Goal: Task Accomplishment & Management: Complete application form

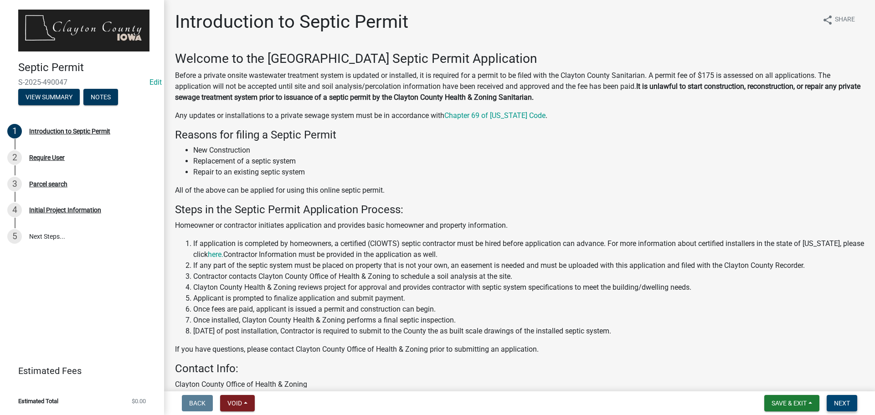
click at [845, 406] on span "Next" at bounding box center [842, 403] width 16 height 7
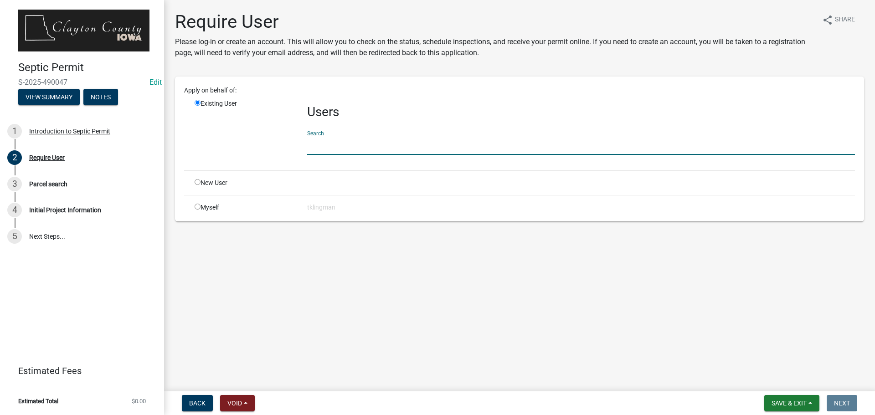
click at [335, 144] on input "text" at bounding box center [581, 145] width 548 height 19
click at [318, 137] on input "text" at bounding box center [581, 145] width 548 height 19
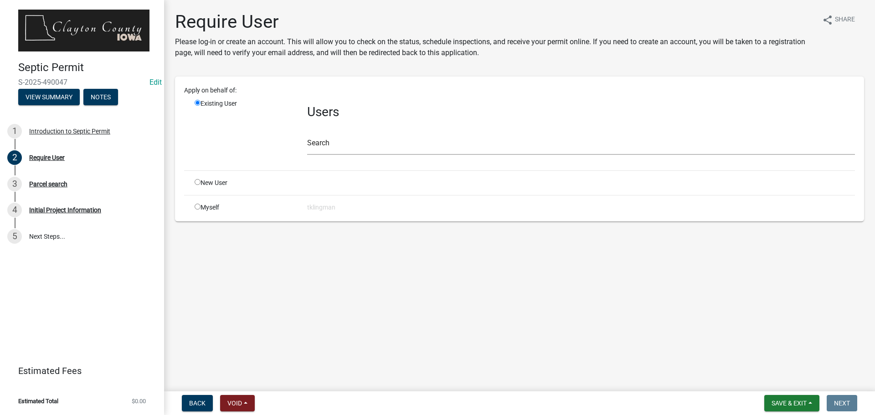
click at [195, 205] on input "radio" at bounding box center [198, 207] width 6 height 6
radio input "true"
radio input "false"
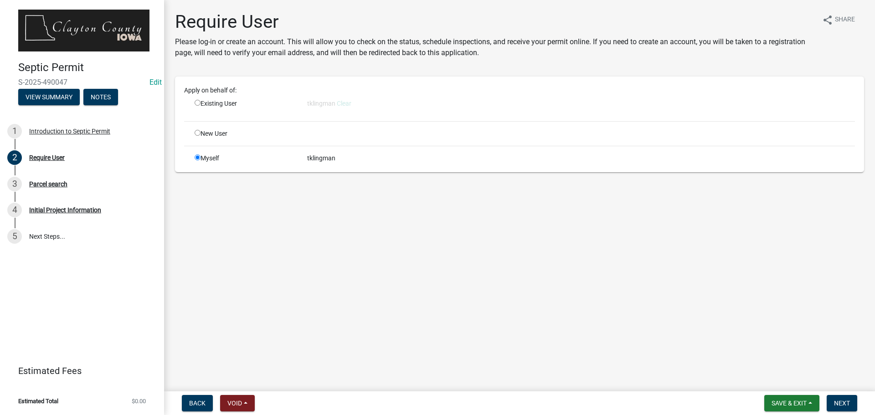
click at [199, 128] on div "Apply on behalf of: Existing User tklingman Clear New User Myself tklingman" at bounding box center [519, 124] width 671 height 77
click at [199, 132] on input "radio" at bounding box center [198, 133] width 6 height 6
radio input "true"
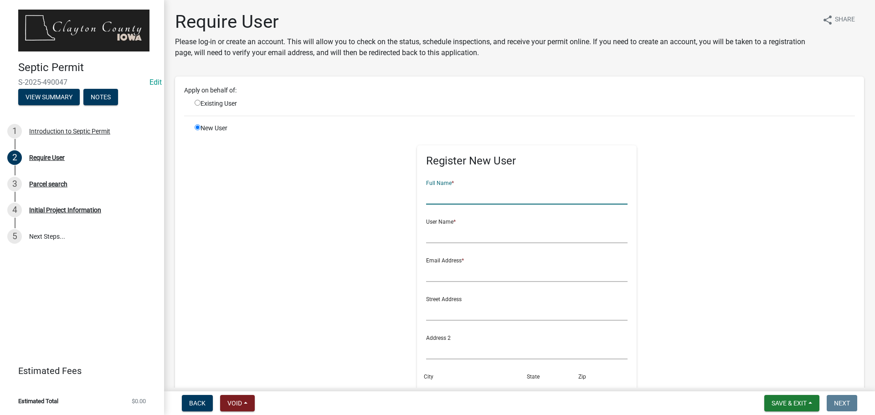
click at [473, 197] on input "text" at bounding box center [527, 195] width 202 height 19
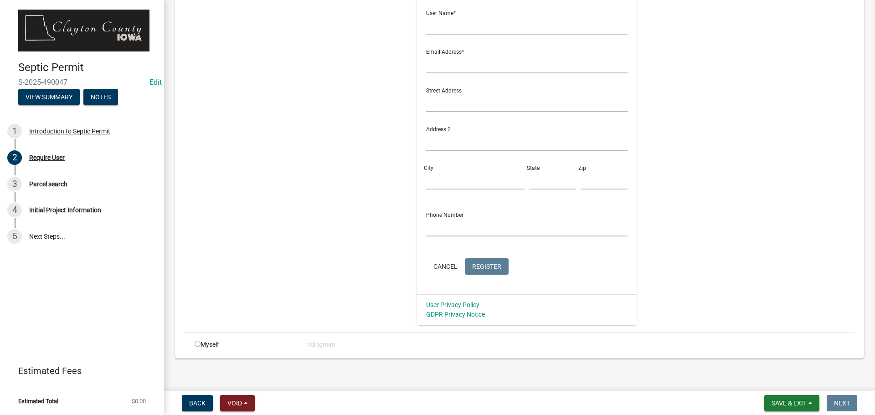
scroll to position [215, 0]
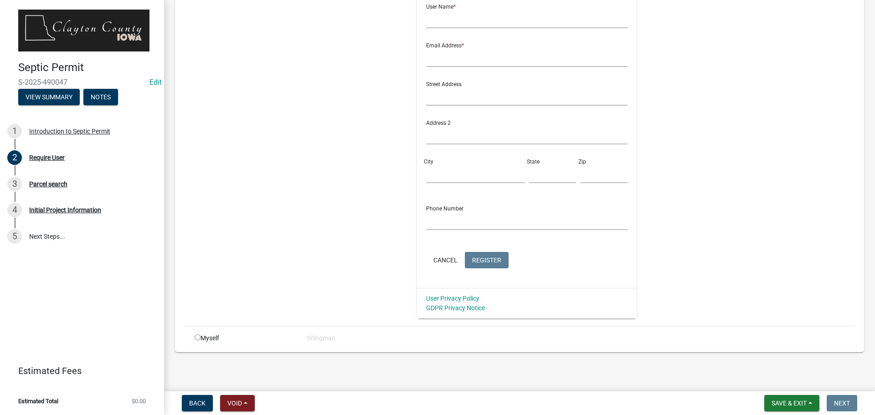
click at [310, 168] on div "Register New User Full Name * User Name * Email Address * Street Address Addres…" at bounding box center [526, 113] width 467 height 410
click at [206, 340] on div "Myself" at bounding box center [244, 339] width 113 height 10
click at [196, 338] on input "radio" at bounding box center [198, 337] width 6 height 6
radio input "true"
radio input "false"
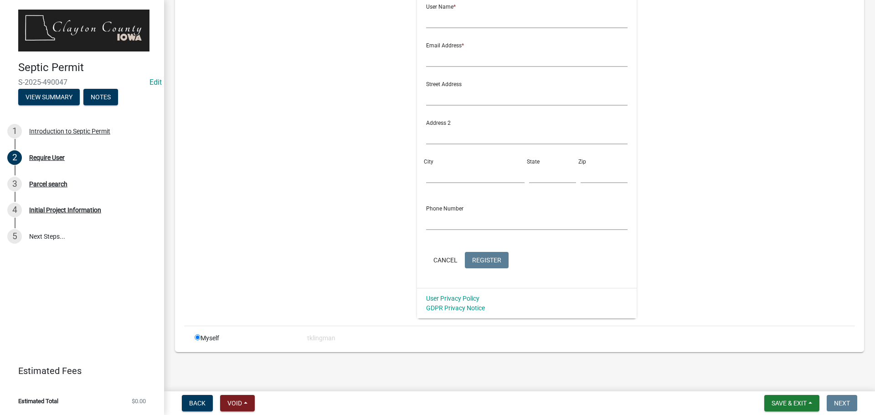
scroll to position [0, 0]
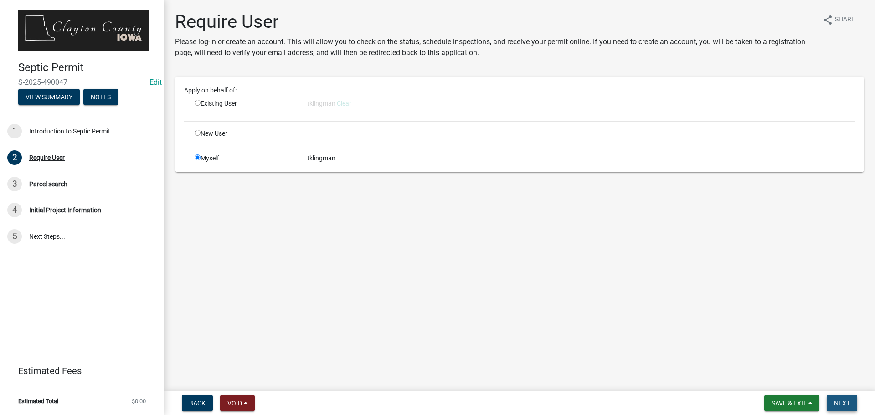
click at [845, 405] on span "Next" at bounding box center [842, 403] width 16 height 7
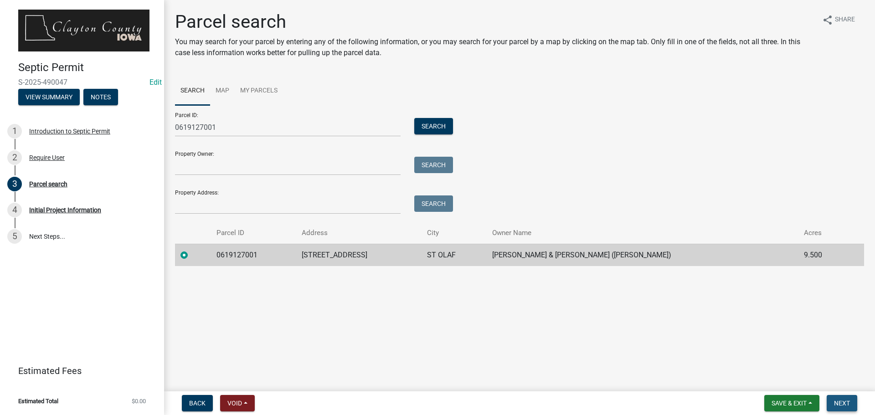
click at [841, 405] on span "Next" at bounding box center [842, 403] width 16 height 7
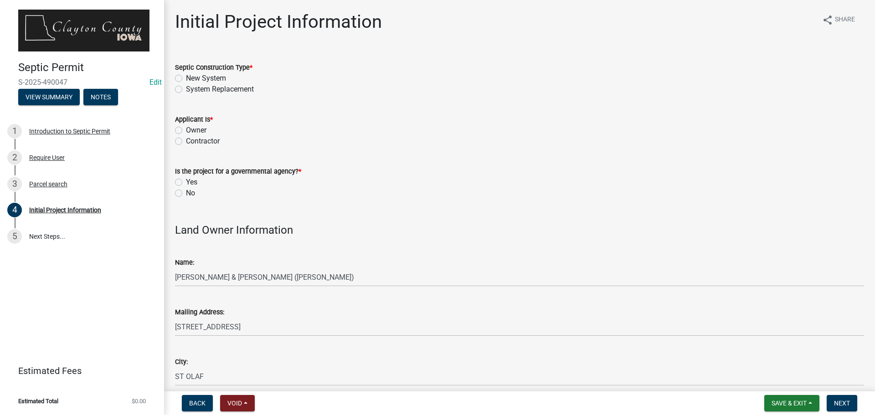
click at [182, 88] on div "System Replacement" at bounding box center [519, 89] width 689 height 11
click at [186, 89] on label "System Replacement" at bounding box center [220, 89] width 68 height 11
click at [186, 89] on input "System Replacement" at bounding box center [189, 87] width 6 height 6
radio input "true"
click at [186, 129] on label "Owner" at bounding box center [196, 130] width 21 height 11
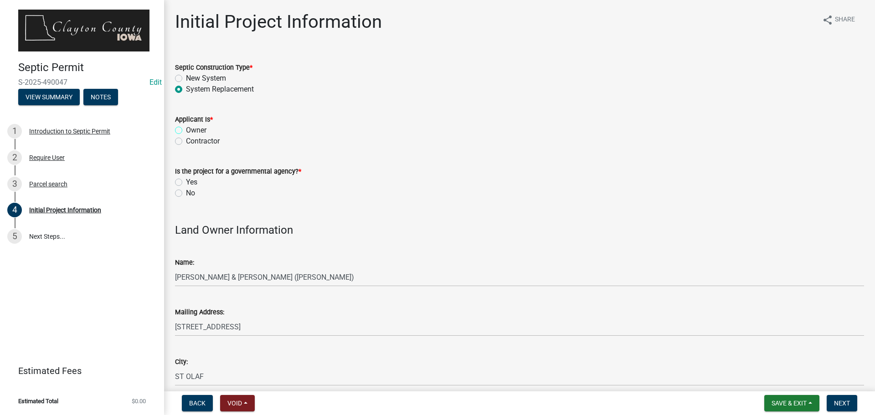
click at [186, 129] on input "Owner" at bounding box center [189, 128] width 6 height 6
radio input "true"
click at [186, 193] on label "No" at bounding box center [190, 193] width 9 height 11
click at [186, 193] on input "No" at bounding box center [189, 191] width 6 height 6
radio input "true"
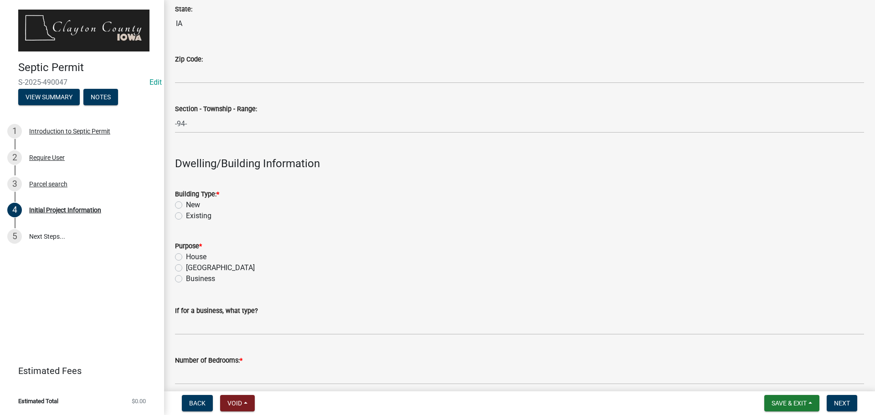
scroll to position [866, 0]
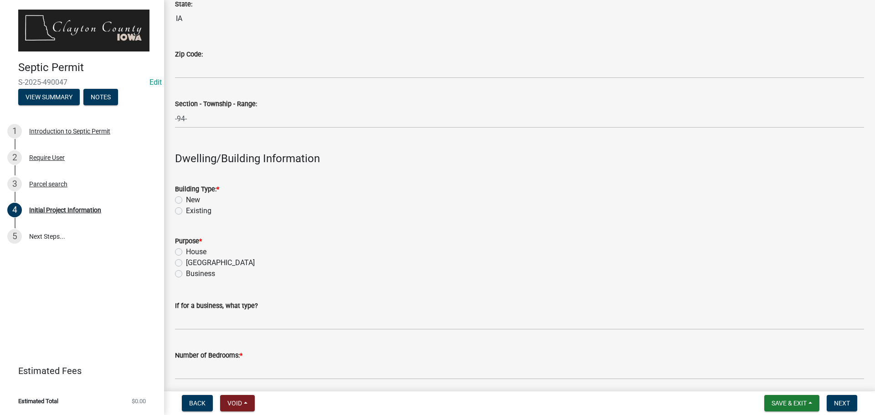
click at [186, 210] on label "Existing" at bounding box center [199, 210] width 26 height 11
click at [186, 210] on input "Existing" at bounding box center [189, 208] width 6 height 6
radio input "true"
click at [186, 251] on label "House" at bounding box center [196, 251] width 21 height 11
click at [186, 251] on input "House" at bounding box center [189, 249] width 6 height 6
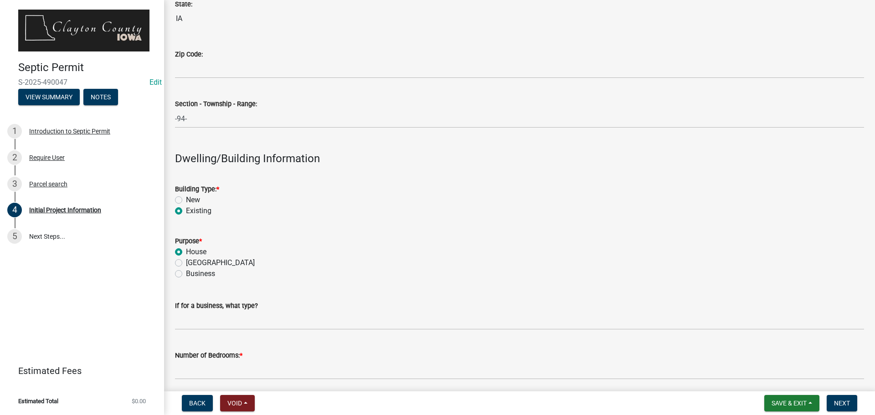
radio input "true"
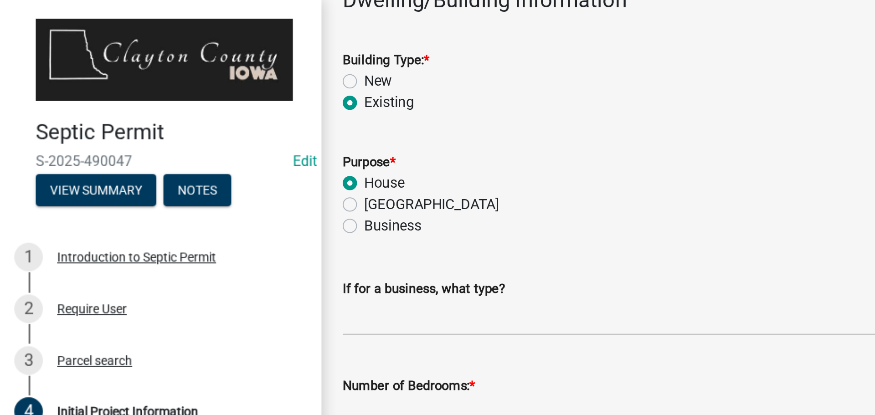
scroll to position [1002, 0]
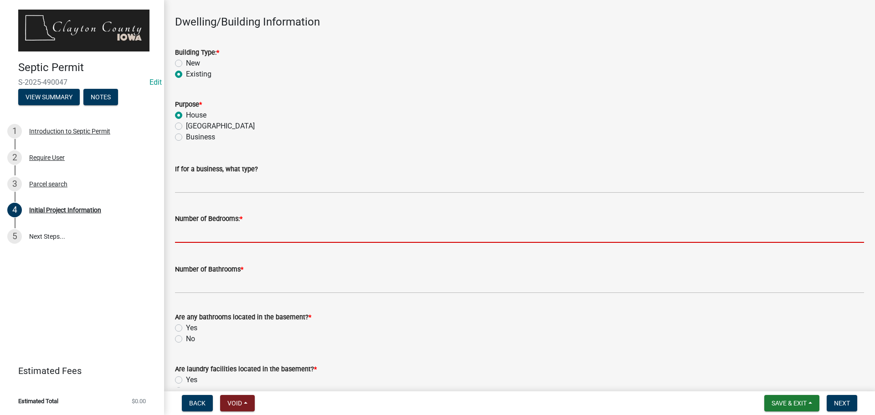
click at [222, 236] on input "text" at bounding box center [519, 233] width 689 height 19
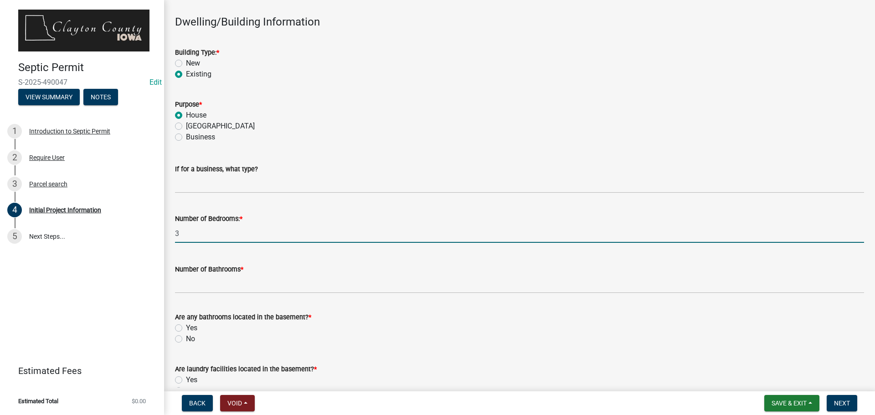
type input "3"
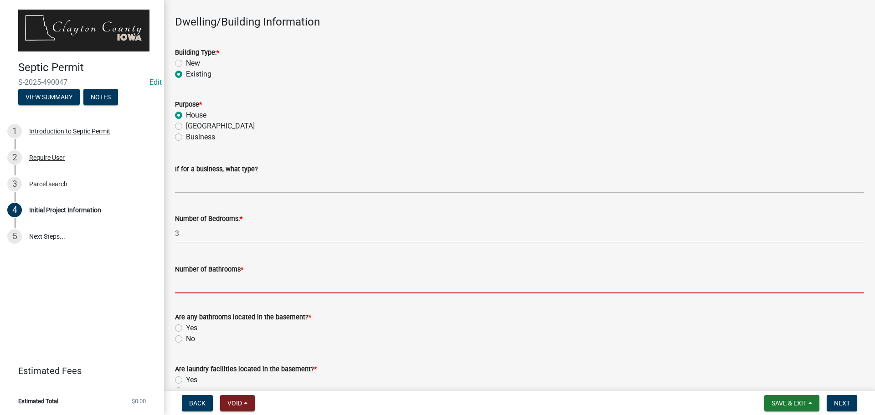
click at [199, 284] on input "Number of Bathrooms *" at bounding box center [519, 284] width 689 height 19
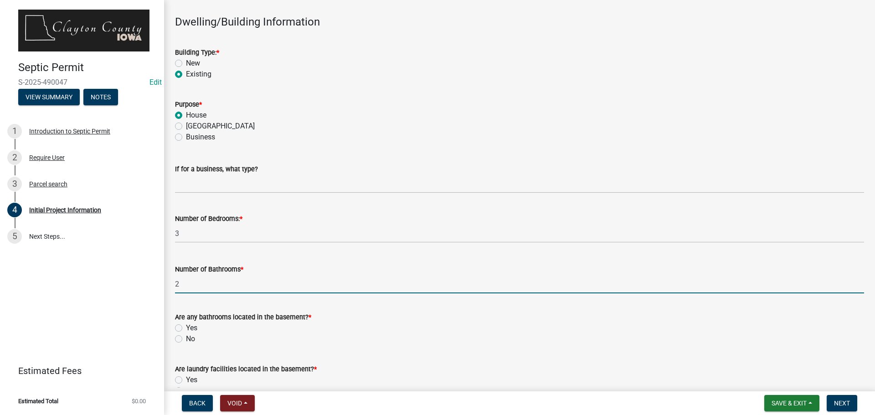
type input "2"
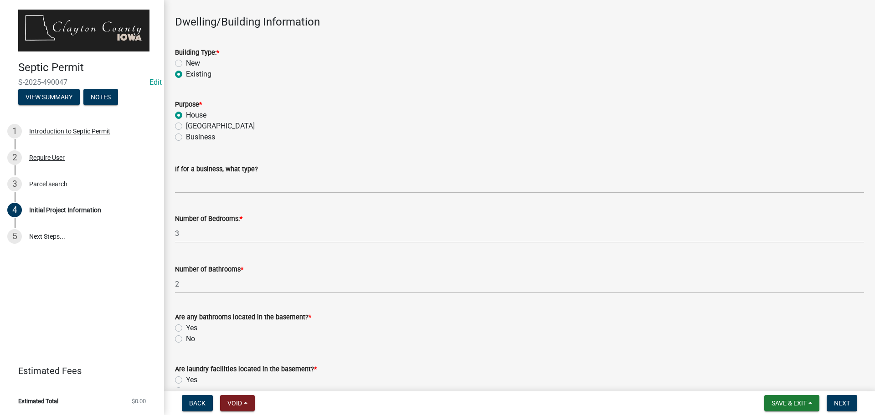
click at [186, 338] on label "No" at bounding box center [190, 339] width 9 height 11
click at [186, 338] on input "No" at bounding box center [189, 337] width 6 height 6
radio input "true"
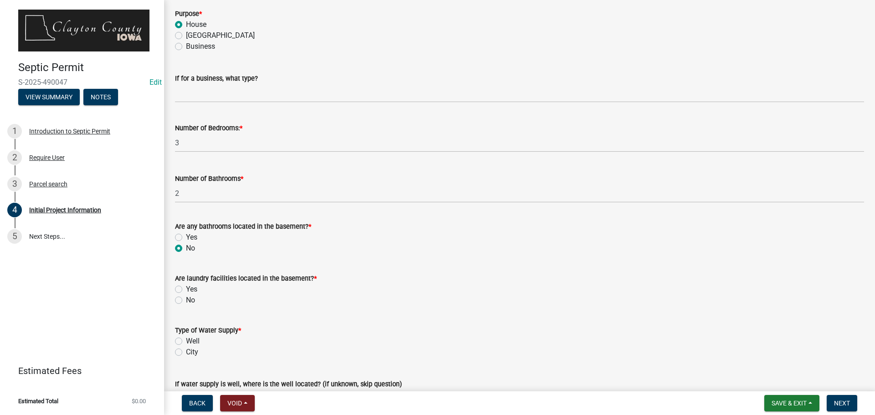
scroll to position [1093, 0]
click at [186, 300] on label "No" at bounding box center [190, 299] width 9 height 11
click at [186, 300] on input "No" at bounding box center [189, 297] width 6 height 6
radio input "true"
click at [181, 336] on div "Well" at bounding box center [519, 340] width 689 height 11
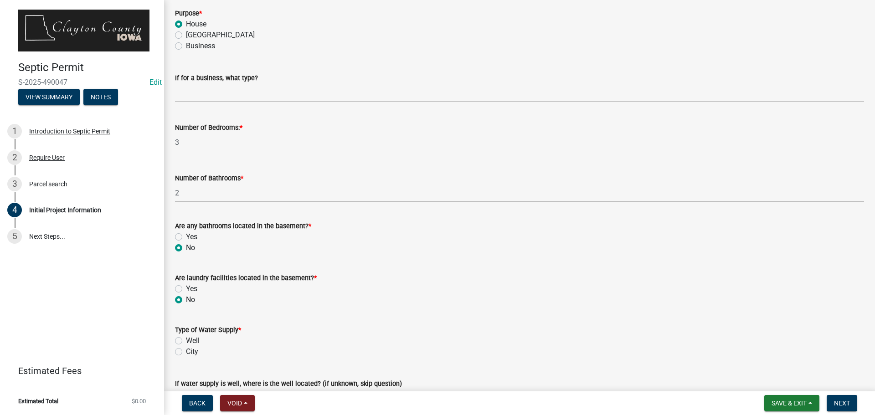
click at [186, 341] on label "Well" at bounding box center [193, 340] width 14 height 11
click at [186, 341] on input "Well" at bounding box center [189, 338] width 6 height 6
radio input "true"
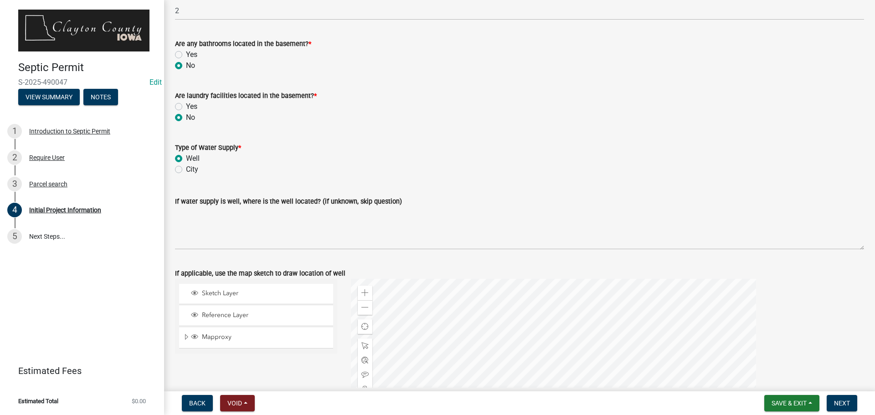
scroll to position [1549, 0]
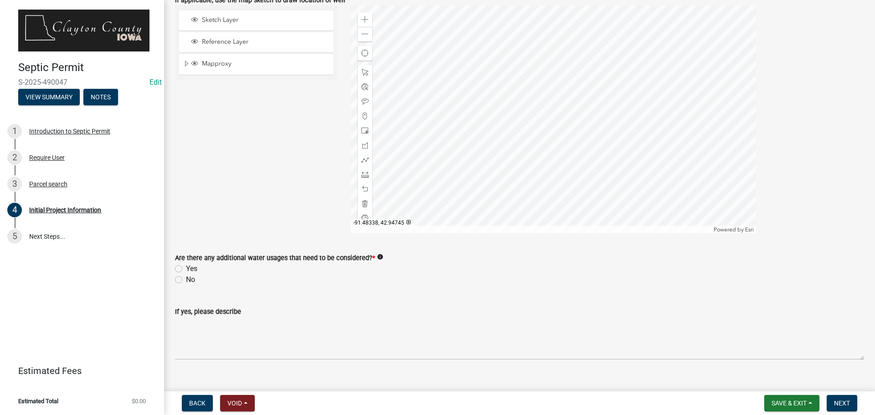
click at [186, 282] on label "No" at bounding box center [190, 279] width 9 height 11
click at [186, 280] on input "No" at bounding box center [189, 277] width 6 height 6
radio input "true"
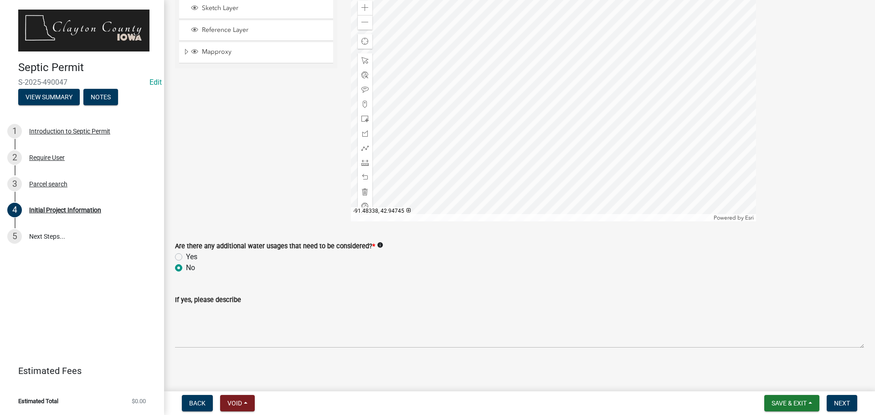
scroll to position [1564, 0]
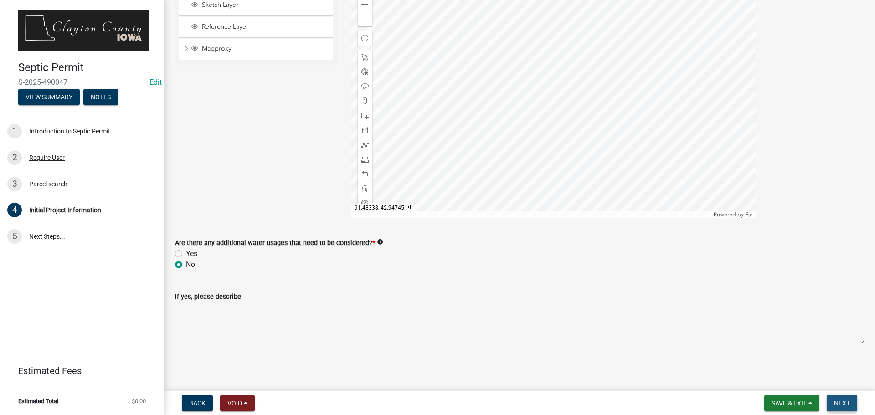
click at [846, 400] on span "Next" at bounding box center [842, 403] width 16 height 7
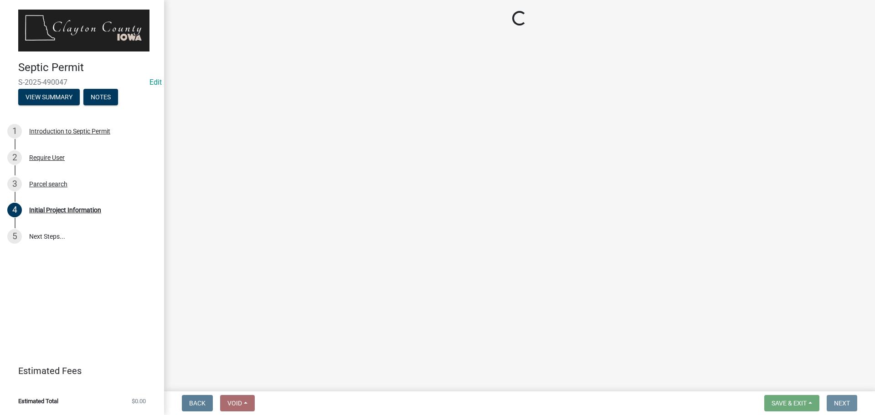
scroll to position [0, 0]
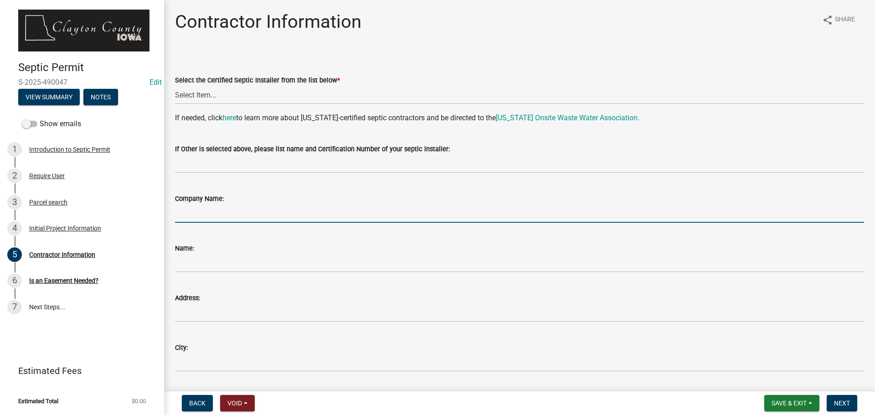
click at [231, 215] on input "Company Name:" at bounding box center [519, 213] width 689 height 19
click at [247, 96] on select "Select Item... [PERSON_NAME] |CIOWTS ID#509990 M. B. Construction | [PERSON_NAM…" at bounding box center [519, 95] width 689 height 19
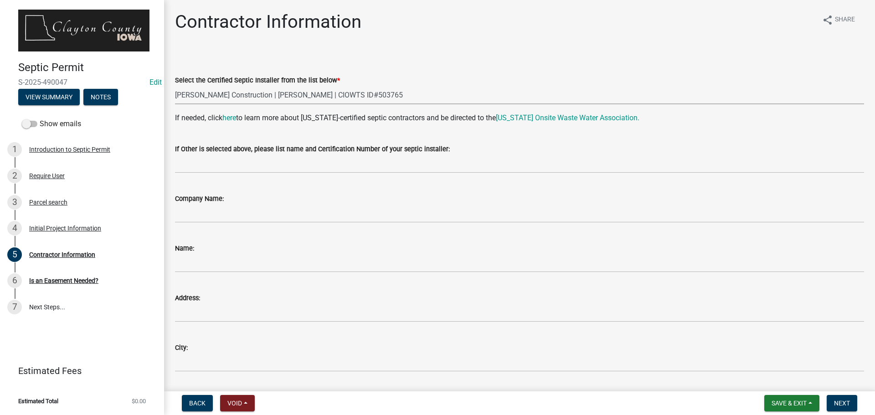
click at [175, 86] on select "Select Item... [PERSON_NAME] |CIOWTS ID#509990 M. B. Construction | [PERSON_NAM…" at bounding box center [519, 95] width 689 height 19
select select "aa471a81-017e-4620-be77-9600025e29eb"
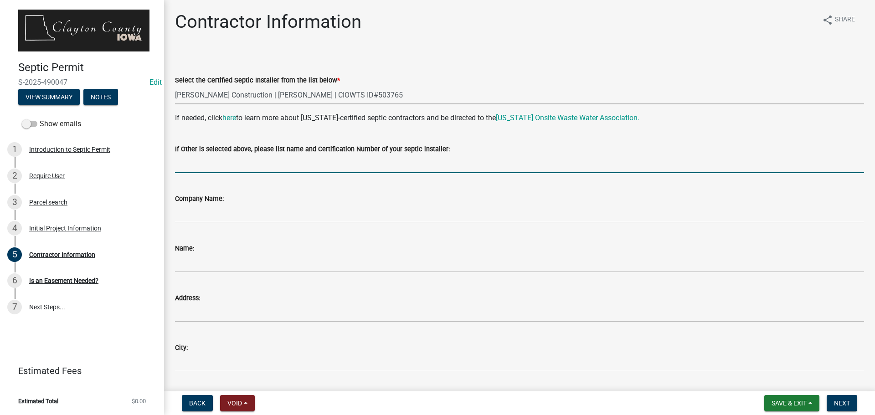
click at [273, 161] on input "If Other is selected above, please list name and Certification Number of your s…" at bounding box center [519, 163] width 689 height 19
click at [832, 401] on button "Next" at bounding box center [841, 403] width 31 height 16
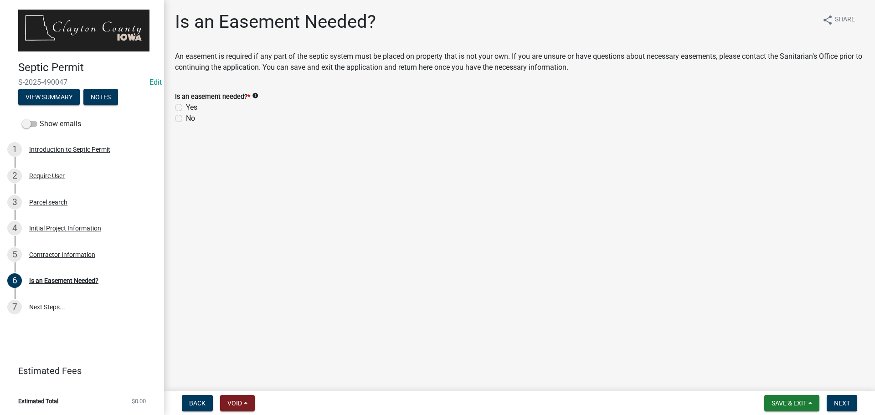
click at [186, 117] on label "No" at bounding box center [190, 118] width 9 height 11
click at [186, 117] on input "No" at bounding box center [189, 116] width 6 height 6
radio input "true"
click at [839, 410] on button "Next" at bounding box center [841, 403] width 31 height 16
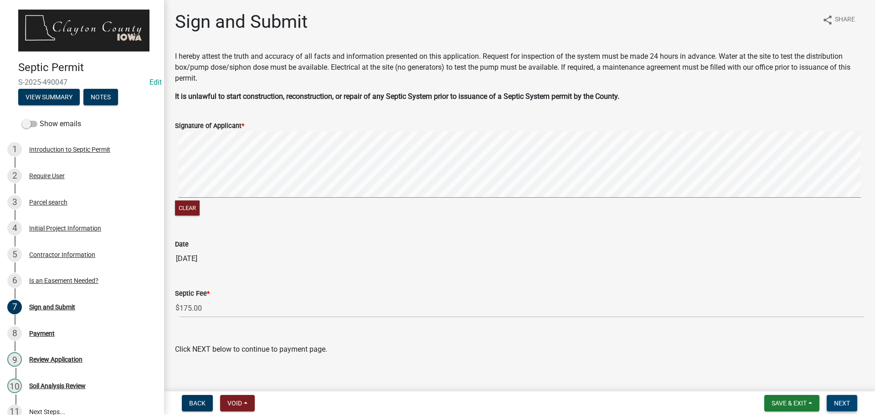
click at [832, 406] on button "Next" at bounding box center [841, 403] width 31 height 16
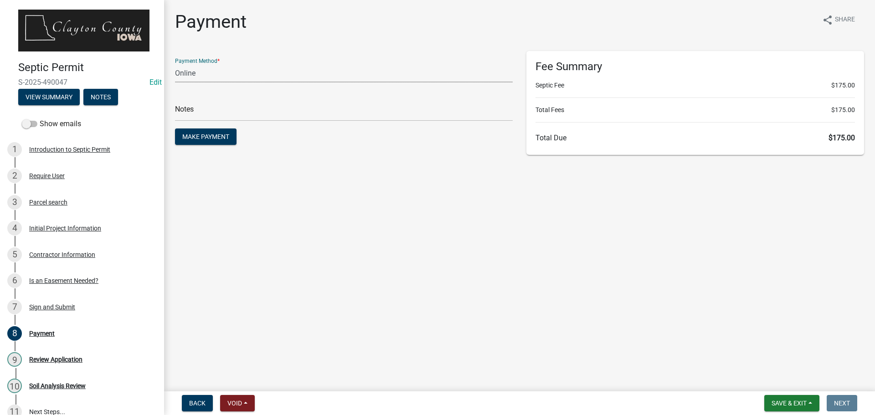
click at [386, 74] on select "Credit Card POS Check Cash Online" at bounding box center [344, 73] width 338 height 19
select select "1: 0"
click at [175, 64] on select "Credit Card POS Check Cash Online" at bounding box center [344, 73] width 338 height 19
click at [200, 141] on button "Make Payment" at bounding box center [206, 136] width 62 height 16
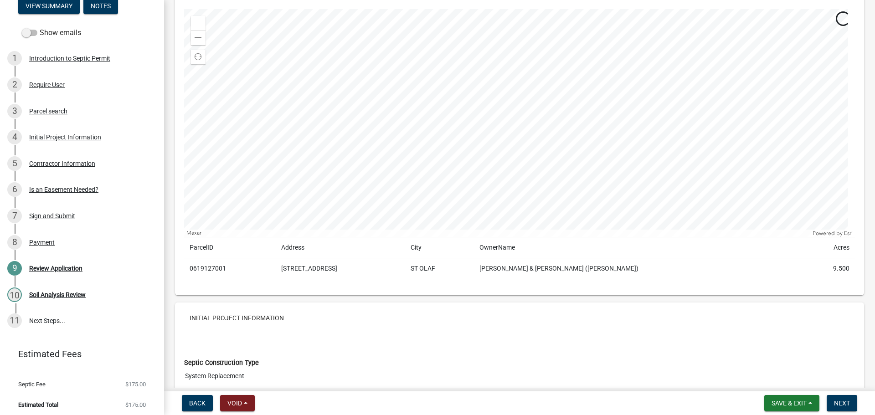
scroll to position [775, 0]
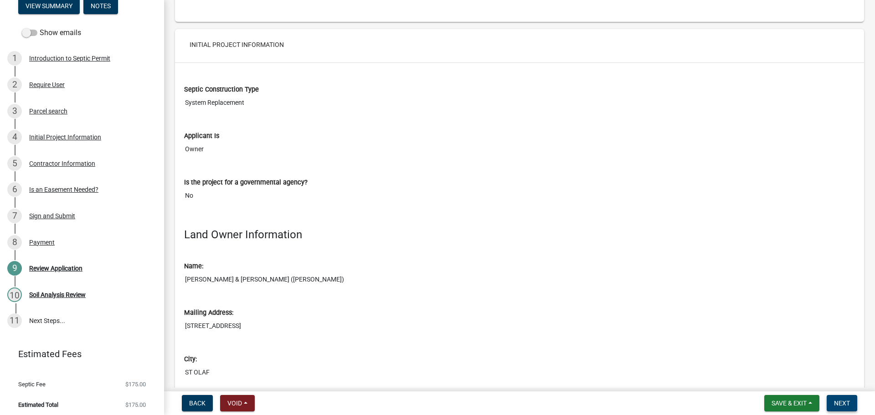
click at [840, 406] on span "Next" at bounding box center [842, 403] width 16 height 7
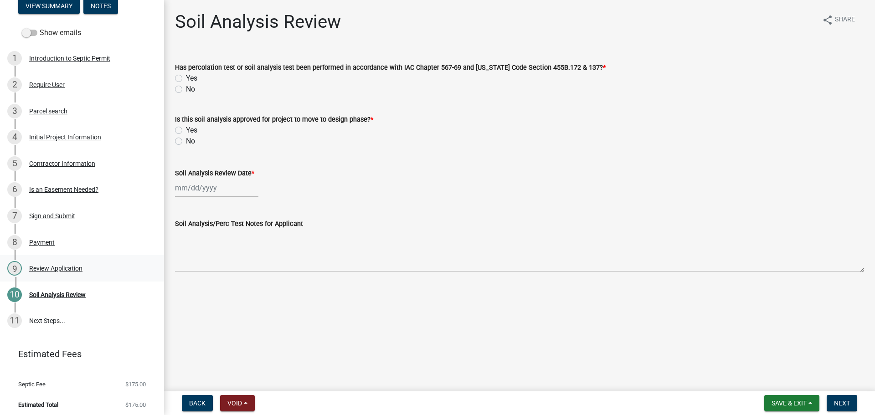
scroll to position [92, 0]
click at [186, 77] on label "Yes" at bounding box center [191, 78] width 11 height 11
click at [186, 77] on input "Yes" at bounding box center [189, 76] width 6 height 6
radio input "true"
click at [186, 129] on label "Yes" at bounding box center [191, 130] width 11 height 11
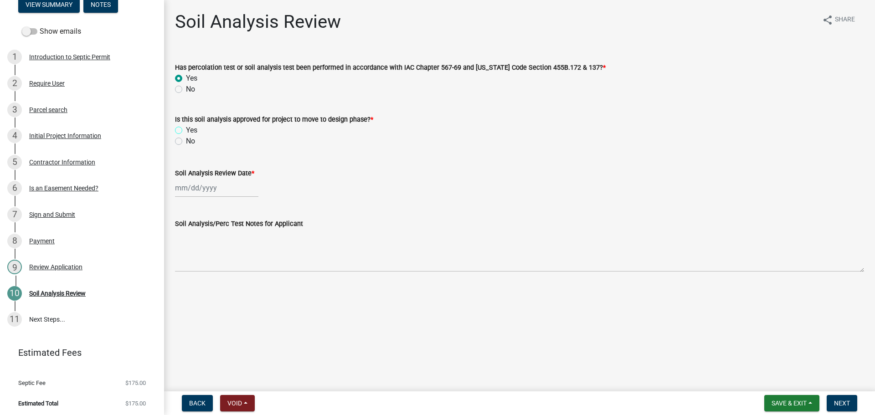
click at [186, 129] on input "Yes" at bounding box center [189, 128] width 6 height 6
radio input "true"
click at [216, 189] on div at bounding box center [216, 188] width 83 height 19
select select "10"
select select "2025"
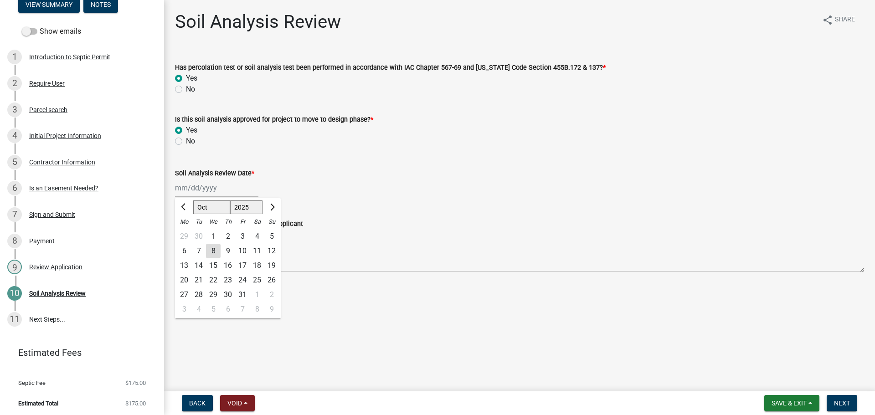
click at [195, 251] on div "7" at bounding box center [198, 251] width 15 height 15
type input "[DATE]"
click at [837, 405] on span "Next" at bounding box center [842, 403] width 16 height 7
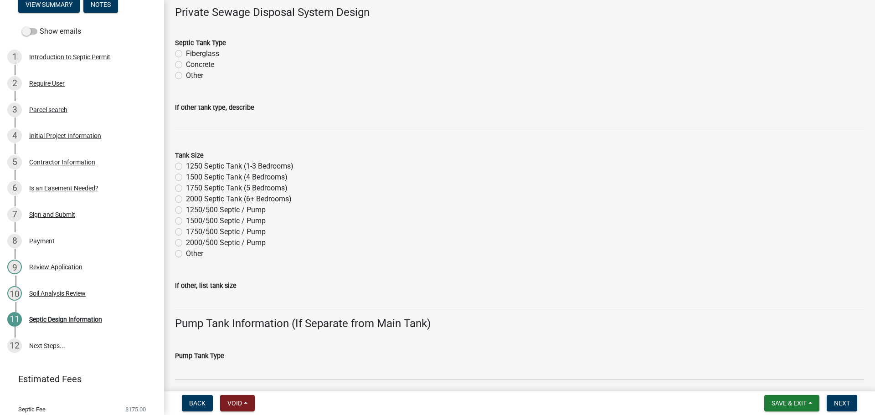
scroll to position [319, 0]
click at [186, 221] on label "1500/500 Septic / Pump" at bounding box center [226, 221] width 80 height 11
click at [186, 221] on input "1500/500 Septic / Pump" at bounding box center [189, 219] width 6 height 6
radio input "true"
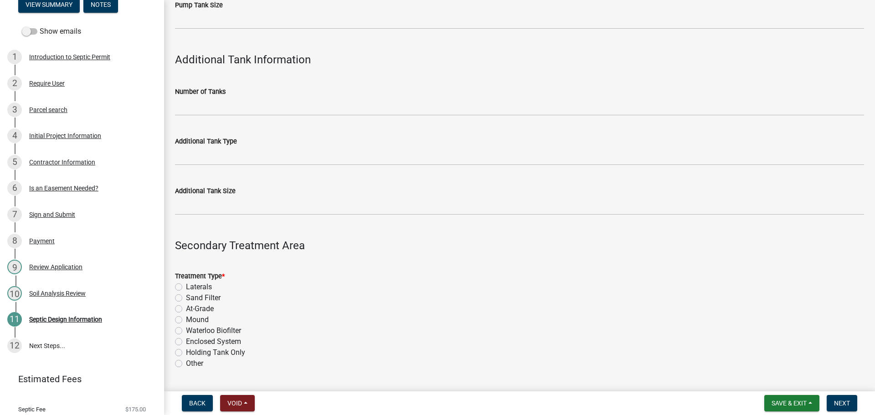
scroll to position [729, 0]
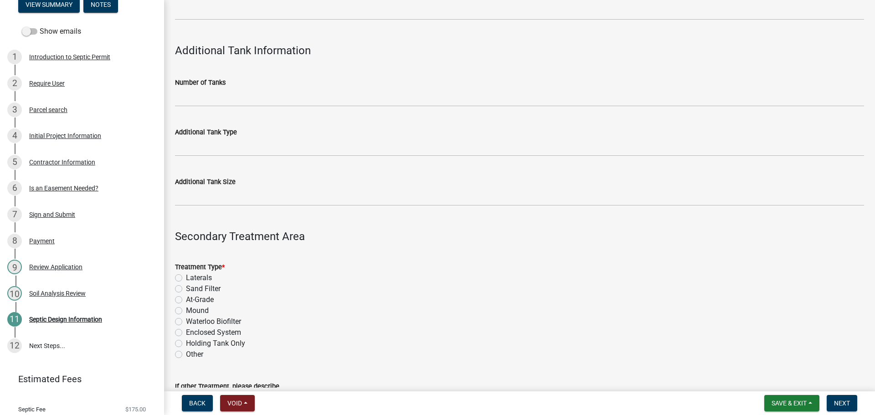
click at [186, 277] on label "Laterals" at bounding box center [199, 277] width 26 height 11
click at [186, 277] on input "Laterals" at bounding box center [189, 275] width 6 height 6
radio input "true"
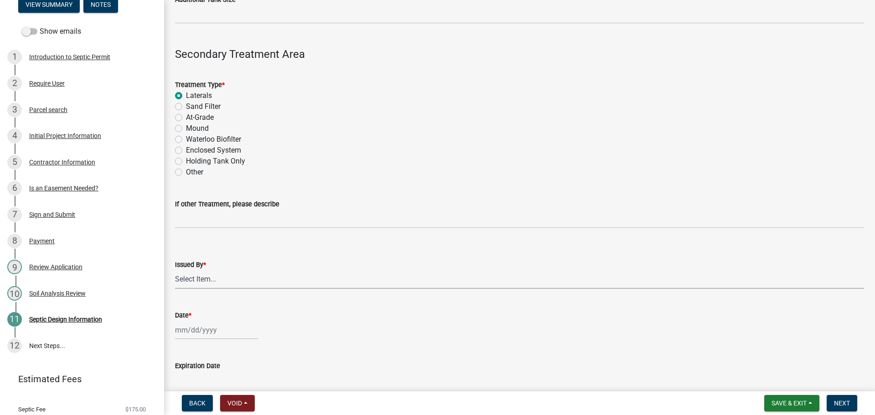
click at [212, 277] on select "Select Item... [PERSON_NAME] [PERSON_NAME]" at bounding box center [519, 279] width 689 height 19
click at [175, 270] on select "Select Item... [PERSON_NAME] [PERSON_NAME]" at bounding box center [519, 279] width 689 height 19
select select "41ff415c-e69d-4efe-9870-abb05f229412"
click at [208, 328] on div at bounding box center [216, 330] width 83 height 19
select select "10"
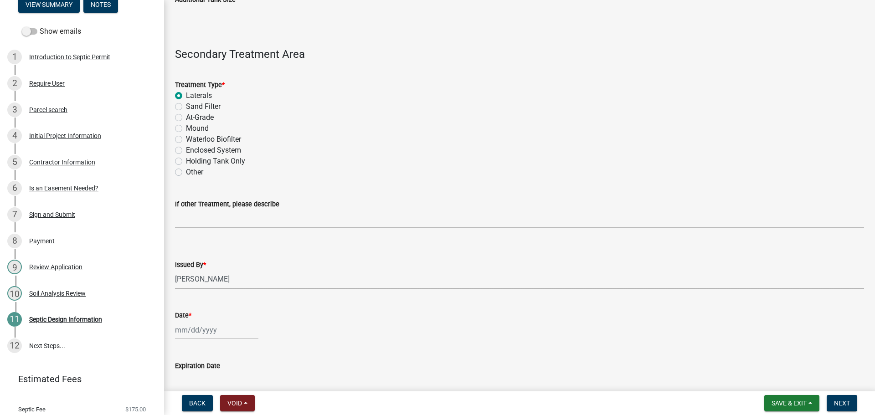
select select "2025"
drag, startPoint x: 215, startPoint y: 251, endPoint x: 344, endPoint y: 300, distance: 138.4
click at [215, 251] on div "8" at bounding box center [213, 252] width 15 height 15
type input "[DATE]"
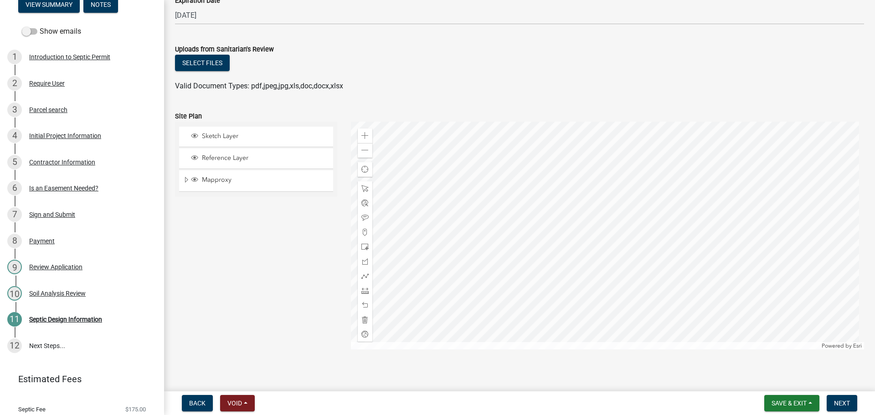
scroll to position [1282, 0]
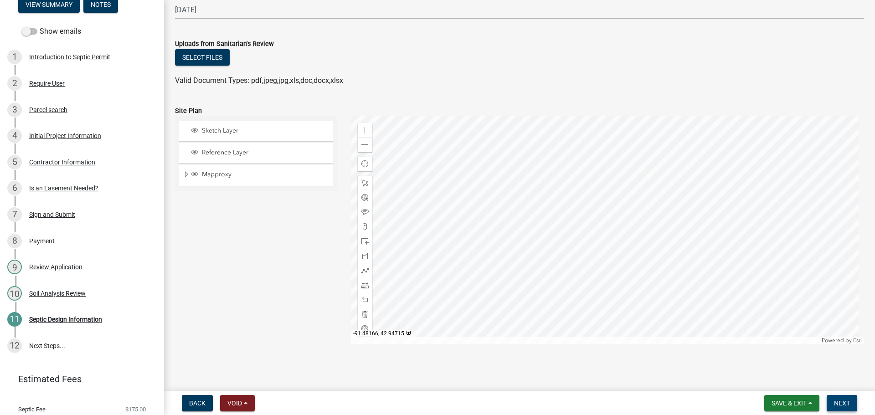
click at [835, 401] on span "Next" at bounding box center [842, 403] width 16 height 7
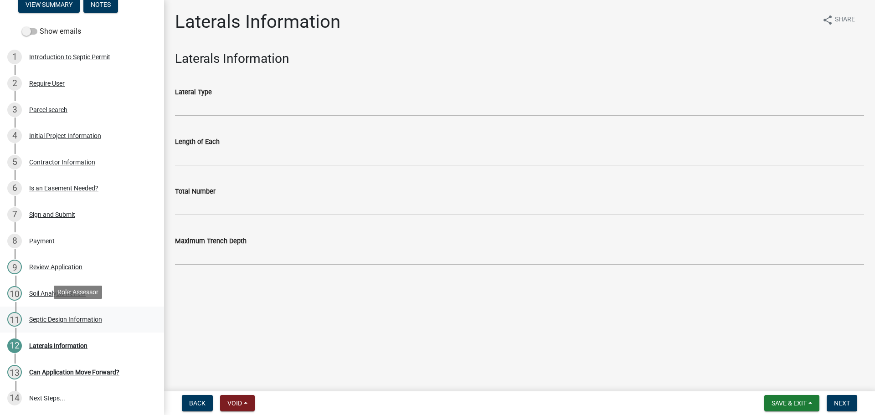
click at [74, 318] on div "Septic Design Information" at bounding box center [65, 319] width 73 height 6
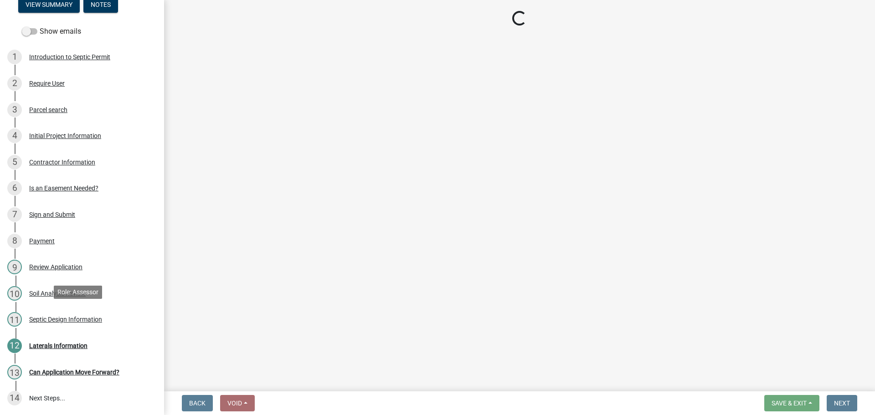
select select "41ff415c-e69d-4efe-9870-abb05f229412"
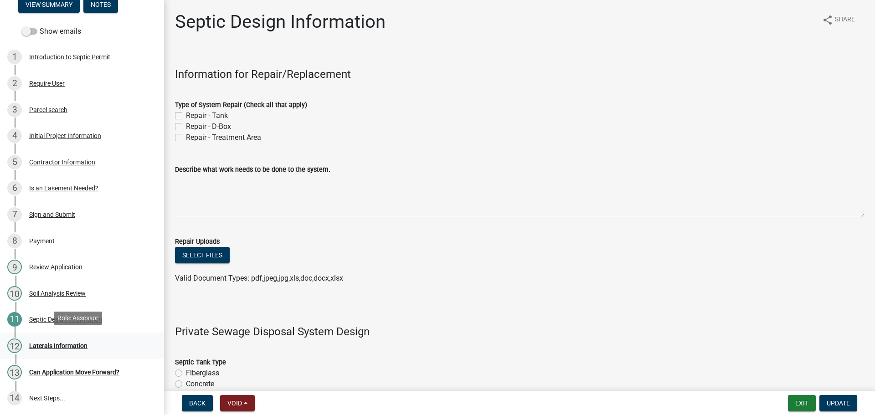
click at [72, 343] on div "Laterals Information" at bounding box center [58, 346] width 58 height 6
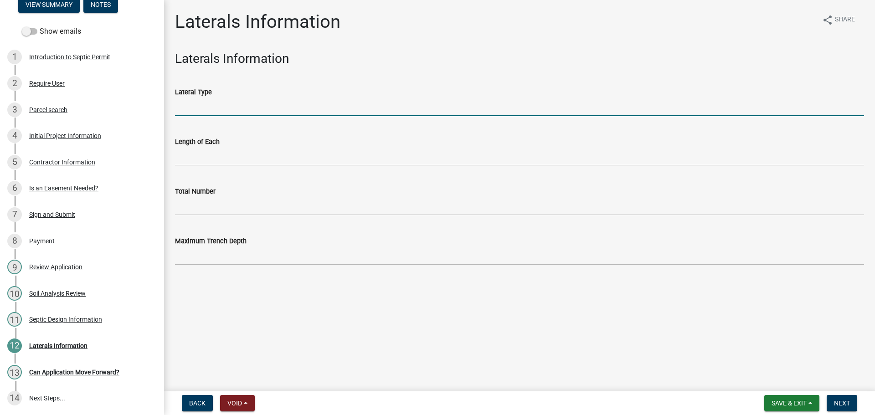
click at [200, 112] on input "Lateral Type" at bounding box center [519, 107] width 689 height 19
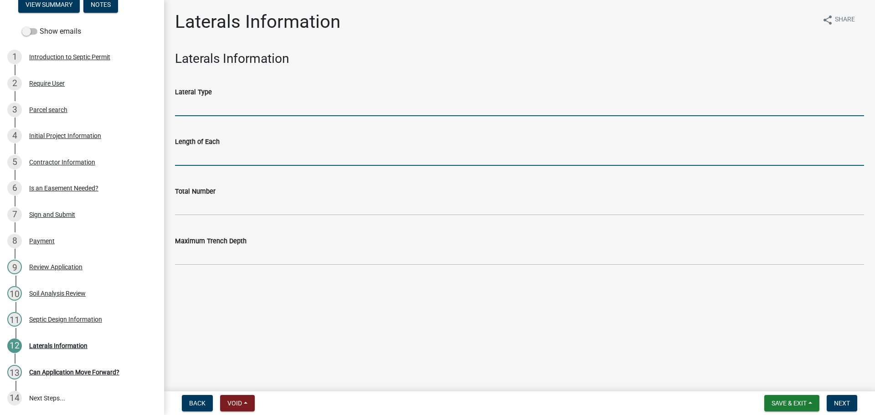
click at [230, 159] on input "Length of Each" at bounding box center [519, 156] width 689 height 19
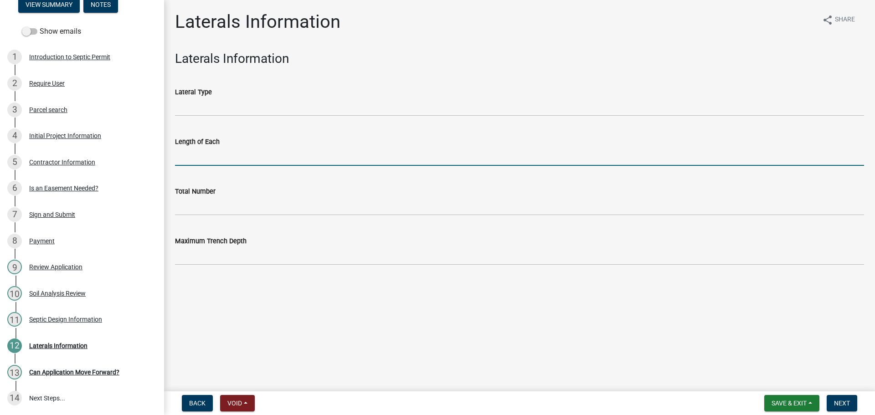
type input "100"
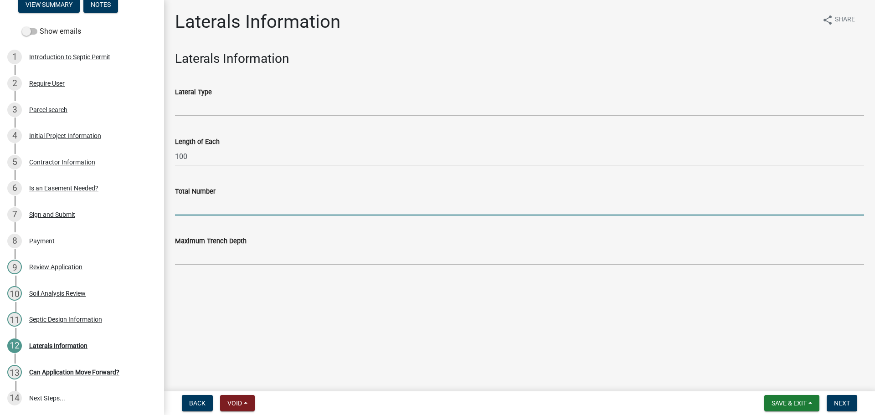
click at [217, 205] on input "Total Number" at bounding box center [519, 206] width 689 height 19
type input "3"
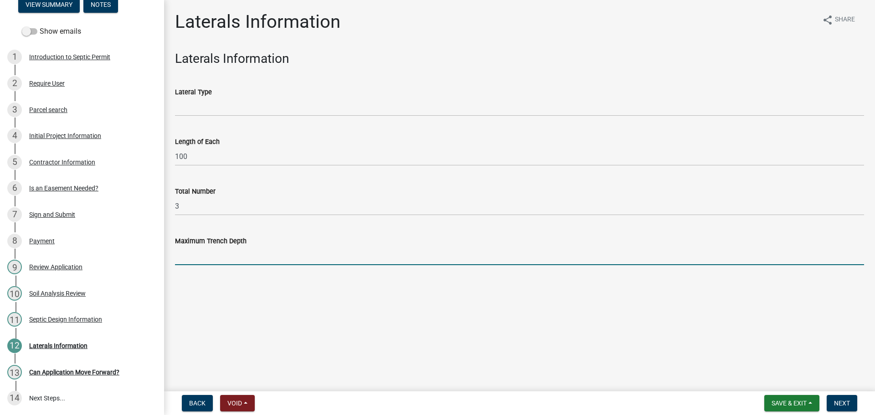
click at [213, 260] on input "Maximum Trench Depth" at bounding box center [519, 255] width 689 height 19
type input "3-4 foot"
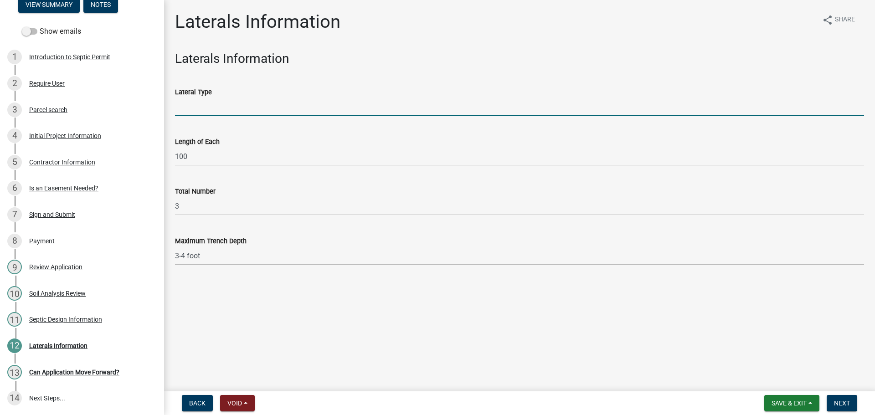
click at [207, 112] on input "Lateral Type" at bounding box center [519, 107] width 689 height 19
click at [185, 130] on div "Length of Each 100" at bounding box center [519, 144] width 689 height 42
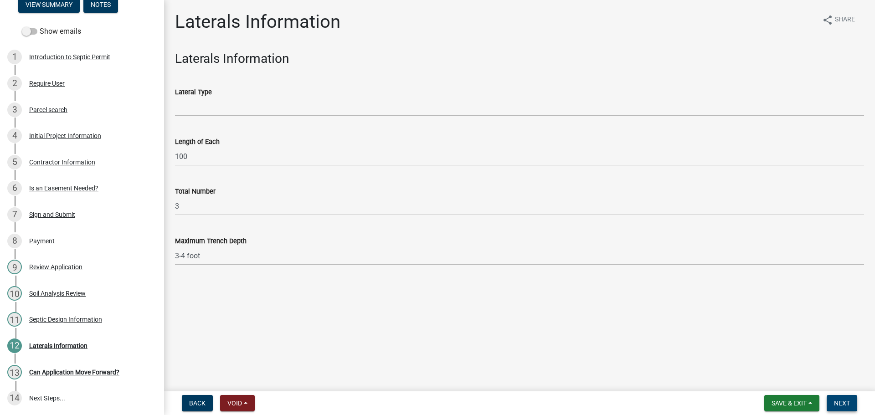
click at [847, 403] on span "Next" at bounding box center [842, 403] width 16 height 7
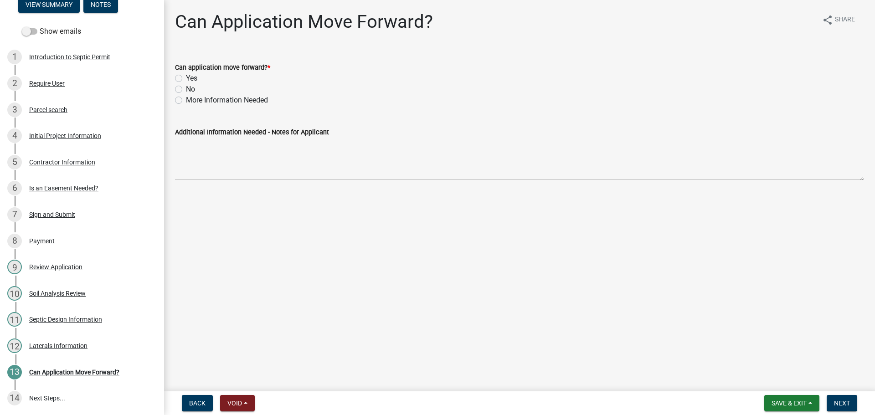
click at [186, 78] on label "Yes" at bounding box center [191, 78] width 11 height 11
click at [186, 78] on input "Yes" at bounding box center [189, 76] width 6 height 6
radio input "true"
click at [841, 403] on span "Next" at bounding box center [842, 403] width 16 height 7
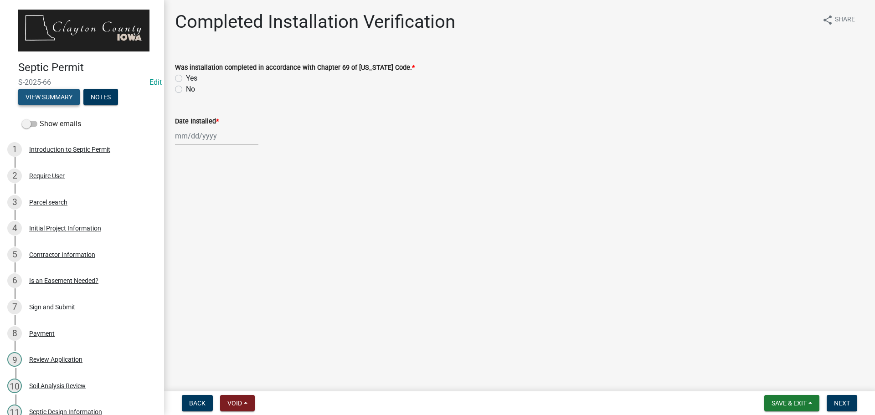
click at [58, 96] on button "View Summary" at bounding box center [49, 97] width 62 height 16
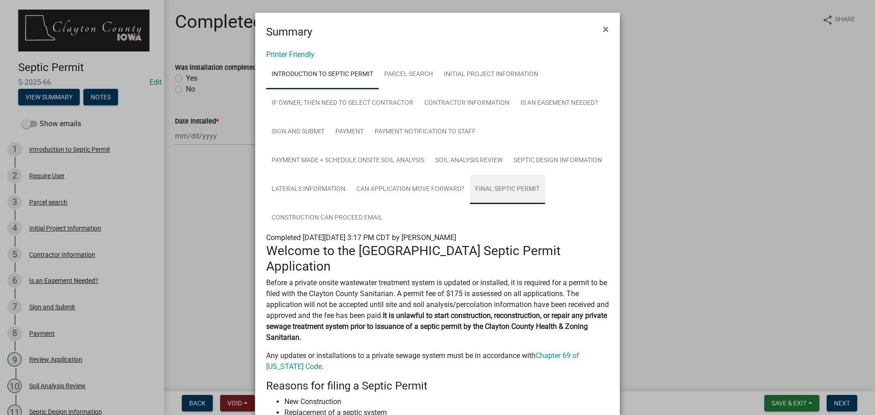
click at [470, 204] on link "Final Septic Permit" at bounding box center [507, 189] width 75 height 29
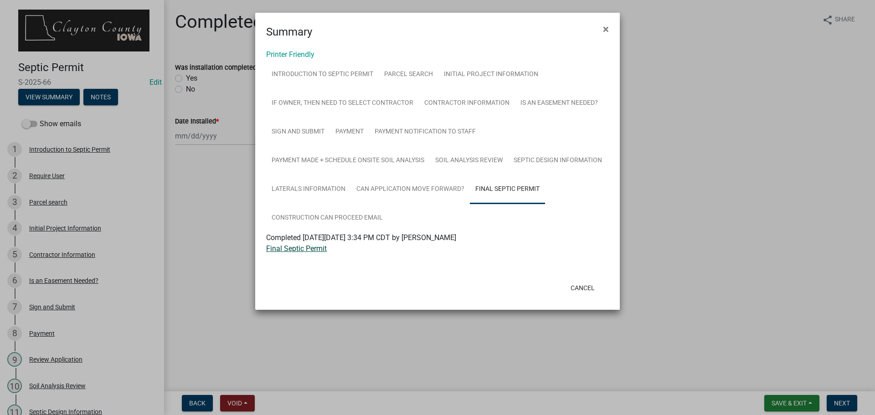
click at [316, 247] on link "Final Septic Permit" at bounding box center [296, 248] width 61 height 9
